Goal: Go to known website: Access a specific website the user already knows

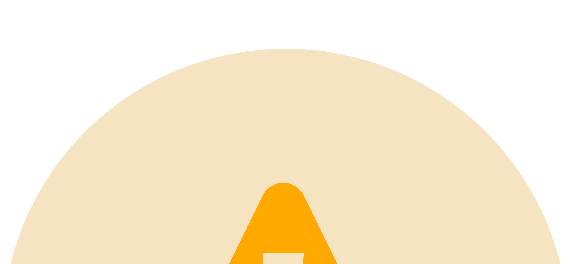
click at [11, 9] on icon at bounding box center [47, 24] width 90 height 45
